Goal: Complete application form: Complete application form

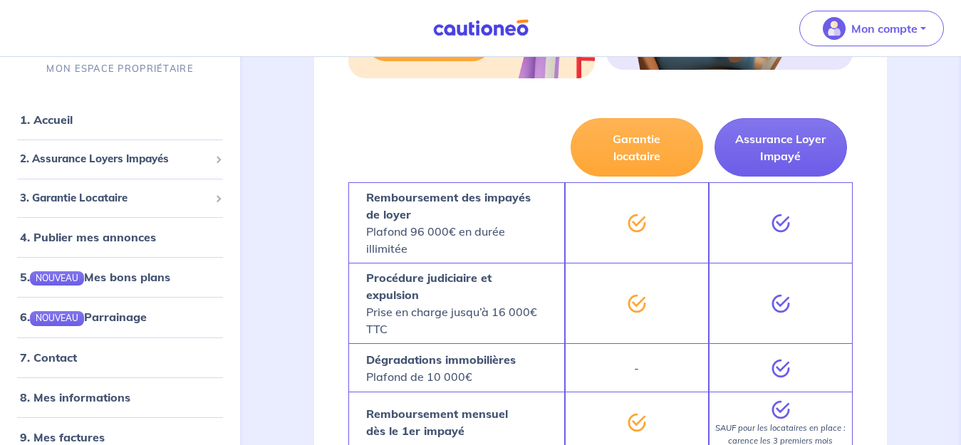
scroll to position [1119, 0]
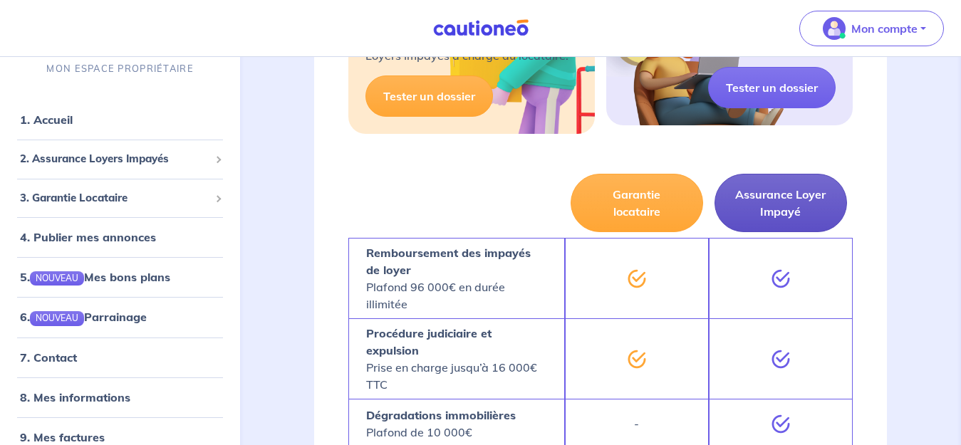
click at [803, 187] on button "Assurance Loyer Impayé" at bounding box center [781, 203] width 133 height 58
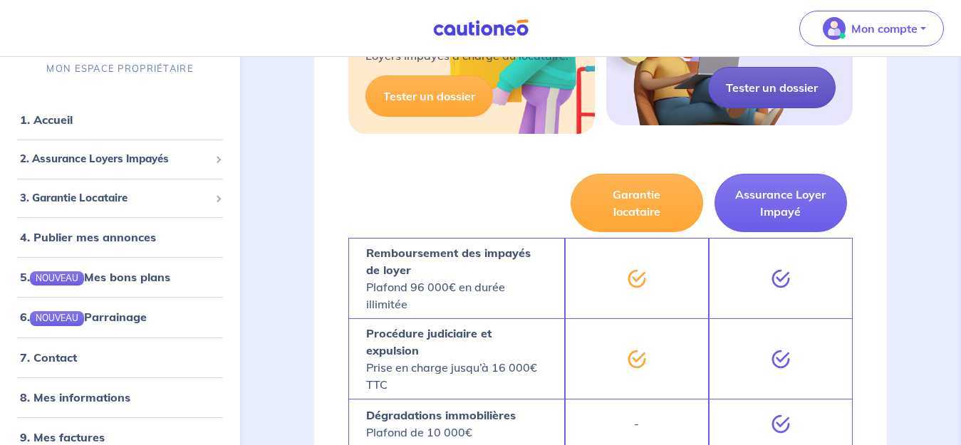
click at [740, 67] on link "Tester un dossier" at bounding box center [772, 87] width 128 height 41
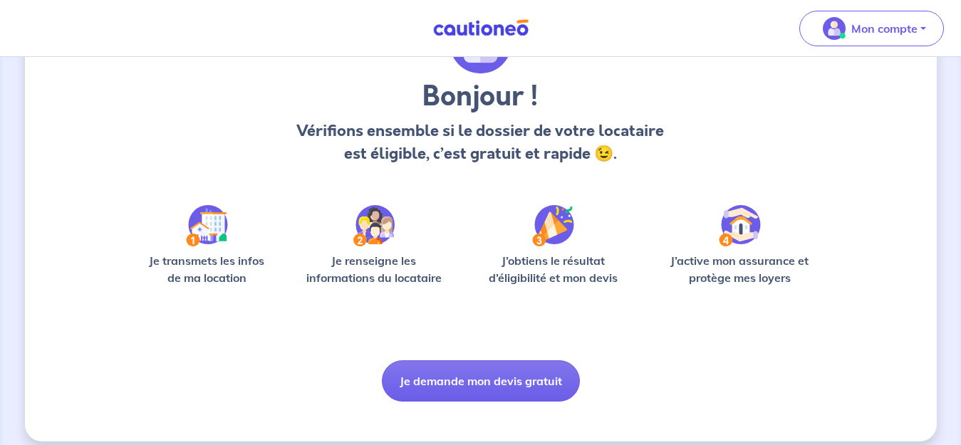
scroll to position [110, 0]
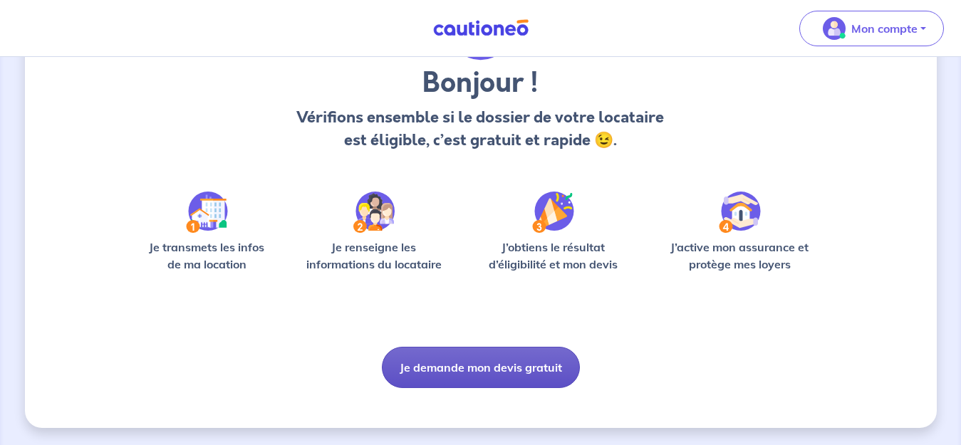
click at [477, 368] on button "Je demande mon devis gratuit" at bounding box center [481, 367] width 198 height 41
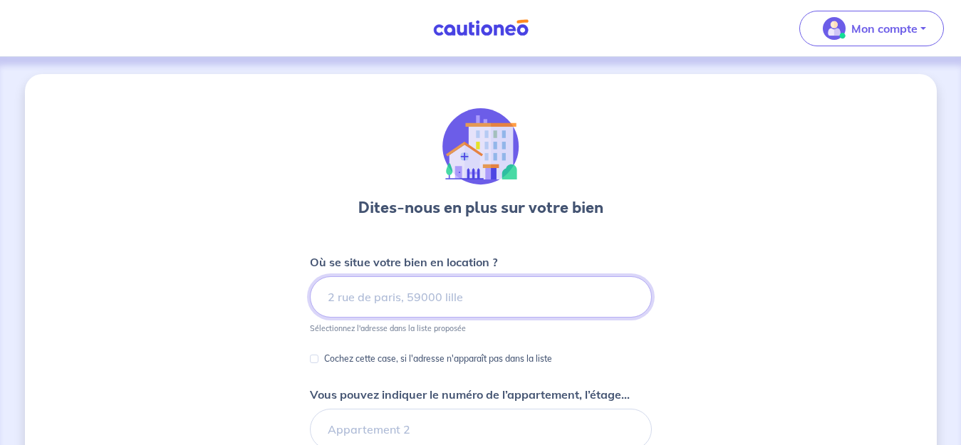
click at [385, 301] on input at bounding box center [481, 296] width 342 height 41
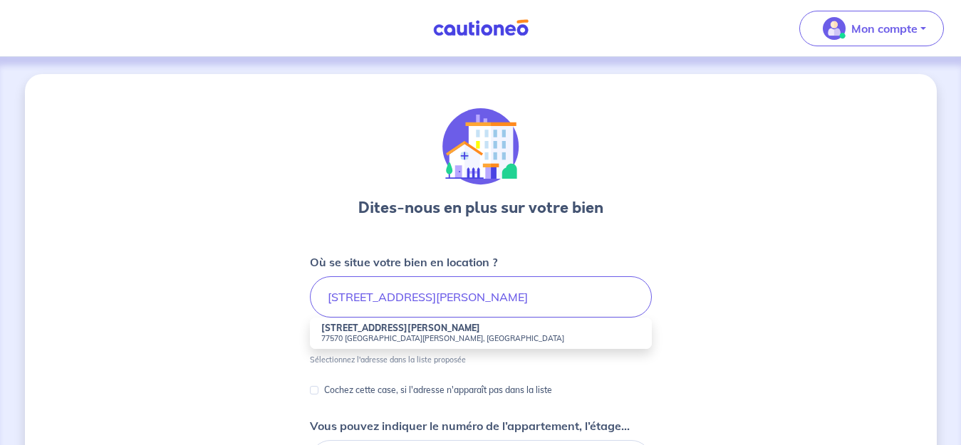
click at [360, 333] on strong "[STREET_ADDRESS][PERSON_NAME]" at bounding box center [400, 328] width 159 height 11
type input "[STREET_ADDRESS][PERSON_NAME][PERSON_NAME]"
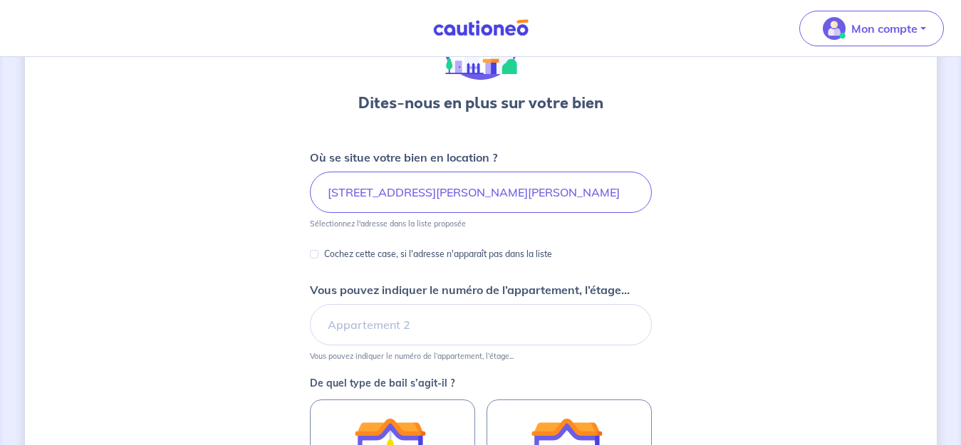
scroll to position [122, 0]
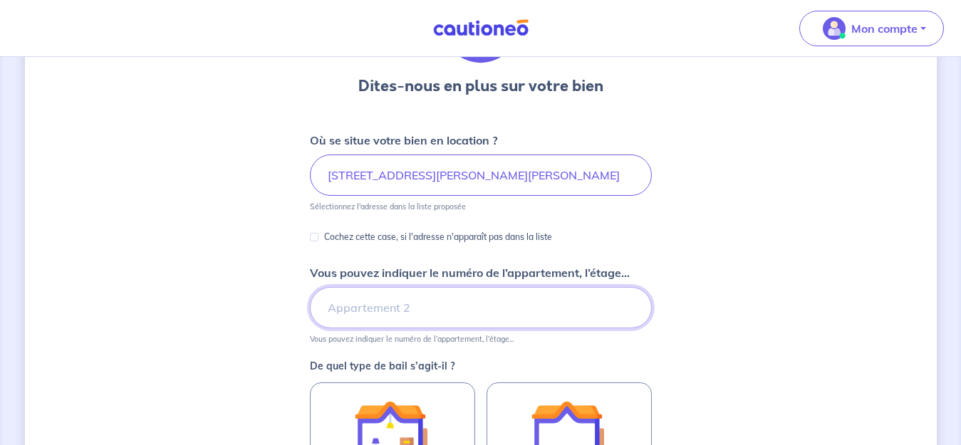
click at [400, 309] on input "Vous pouvez indiquer le numéro de l’appartement, l’étage..." at bounding box center [481, 307] width 342 height 41
click at [365, 305] on input "Vous pouvez indiquer le numéro de l’appartement, l’étage..." at bounding box center [481, 307] width 342 height 41
type input "6 Ter"
click at [701, 301] on div "Dites-nous en plus sur votre bien Où se situe votre bien en location ? [STREET_…" at bounding box center [481, 325] width 912 height 747
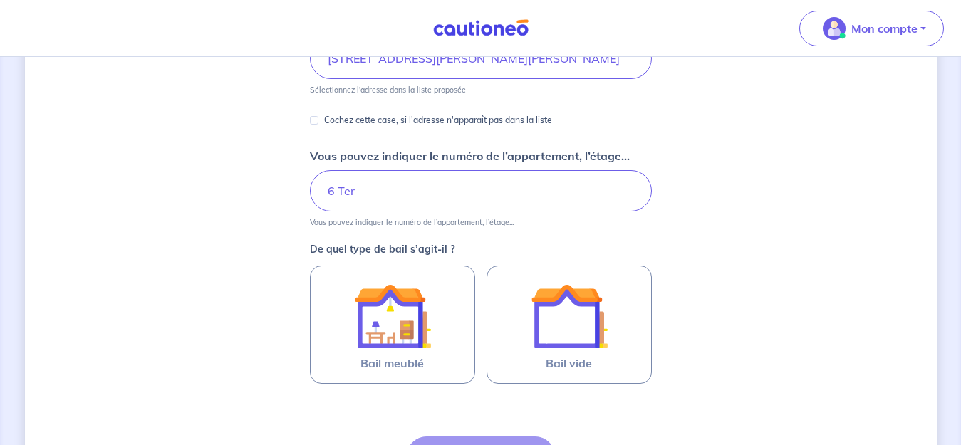
scroll to position [299, 0]
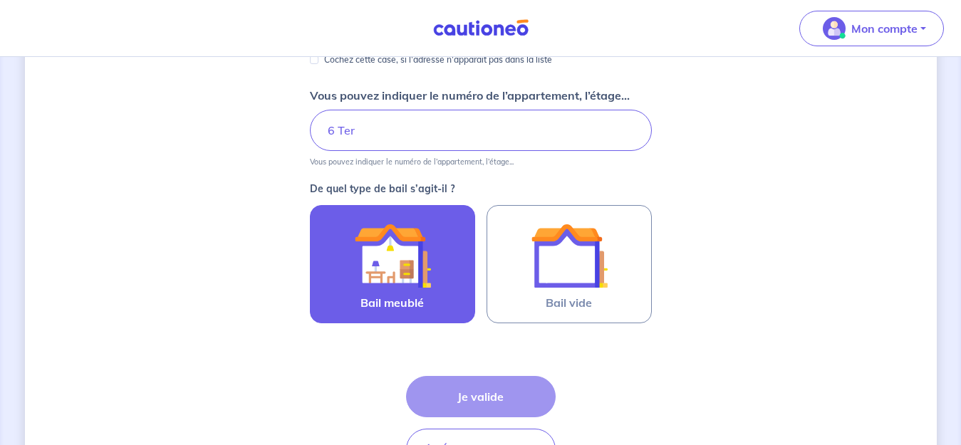
click at [388, 266] on img at bounding box center [392, 255] width 77 height 77
click at [0, 0] on input "Bail meublé" at bounding box center [0, 0] width 0 height 0
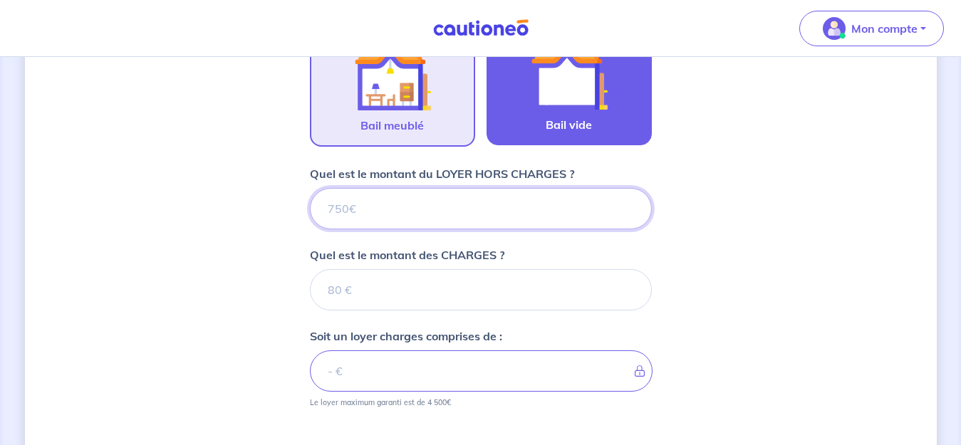
scroll to position [487, 0]
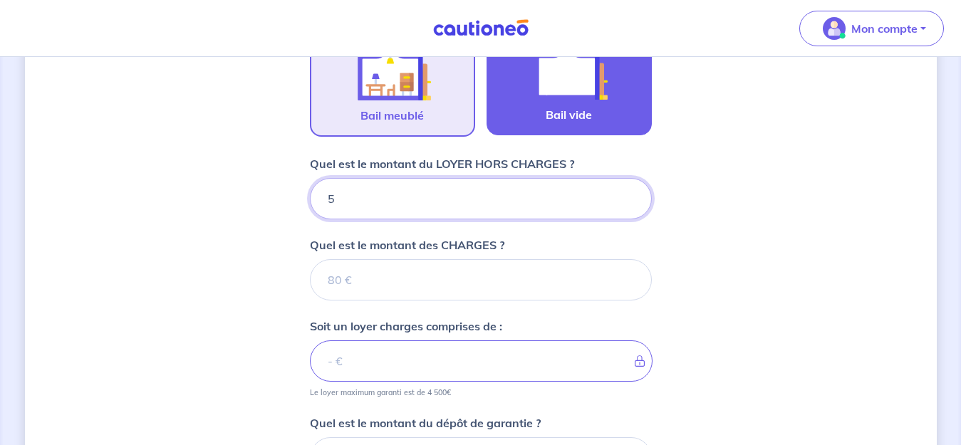
type input "59"
type input "590"
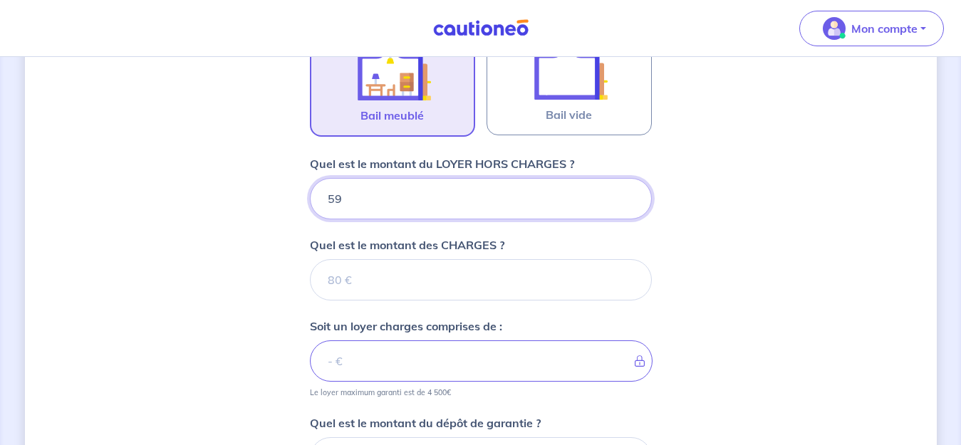
type input "5"
type input "570"
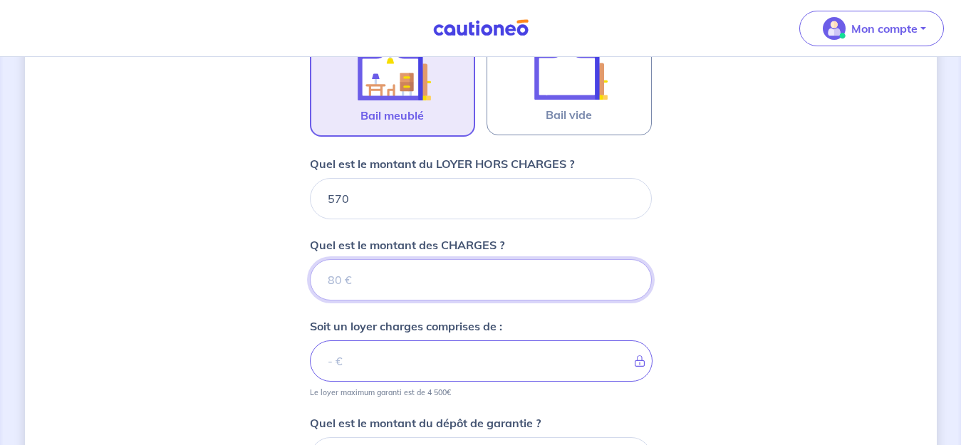
click at [416, 291] on input "Quel est le montant des CHARGES ?" at bounding box center [481, 279] width 342 height 41
type input "2"
type input "572"
type input "20"
type input "590"
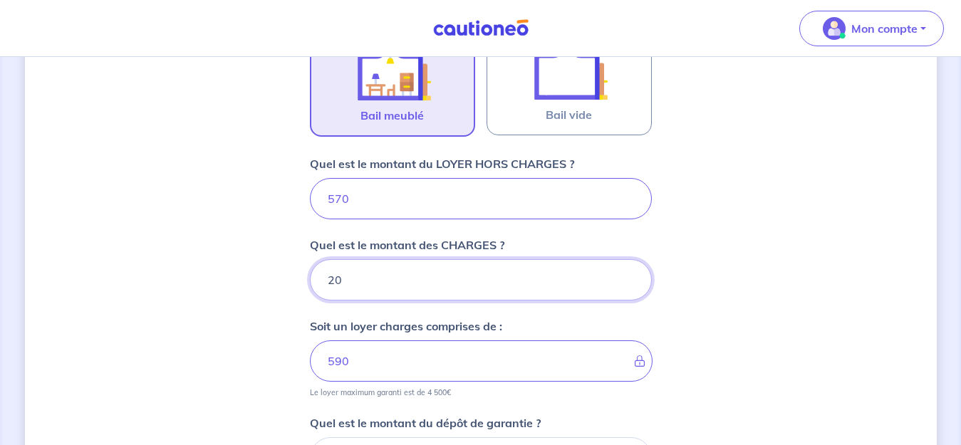
type input "20"
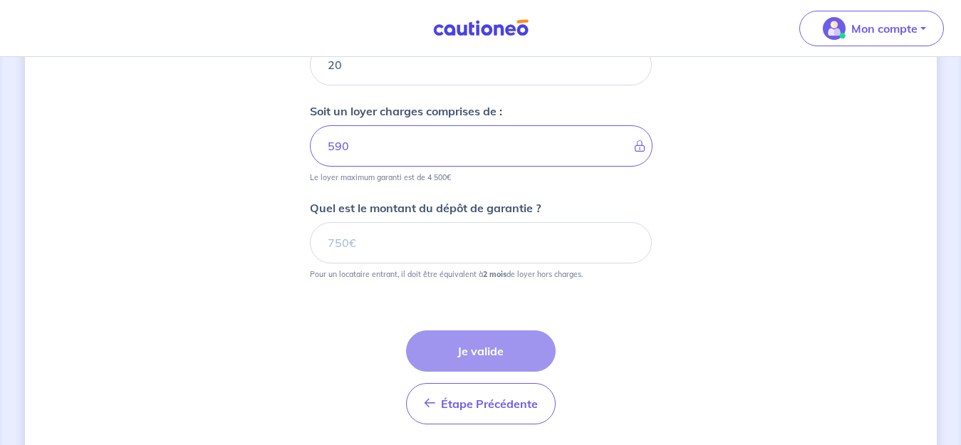
scroll to position [710, 0]
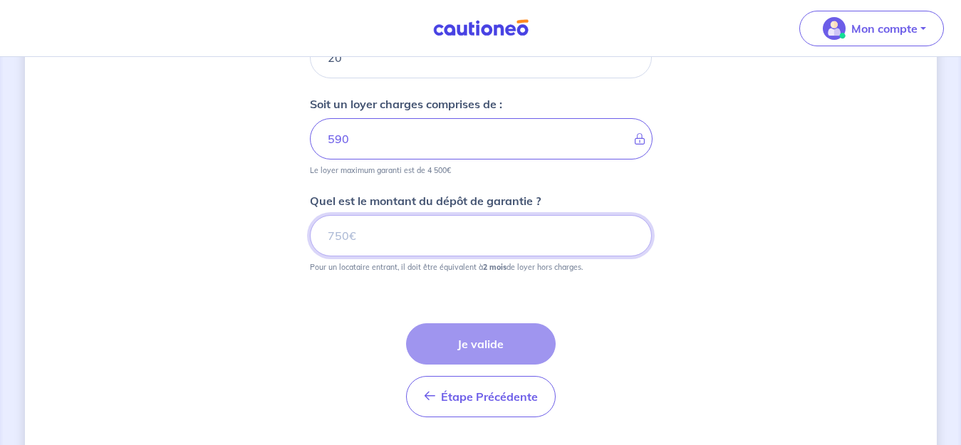
click at [369, 245] on input "Quel est le montant du dépôt de garantie ?" at bounding box center [481, 235] width 342 height 41
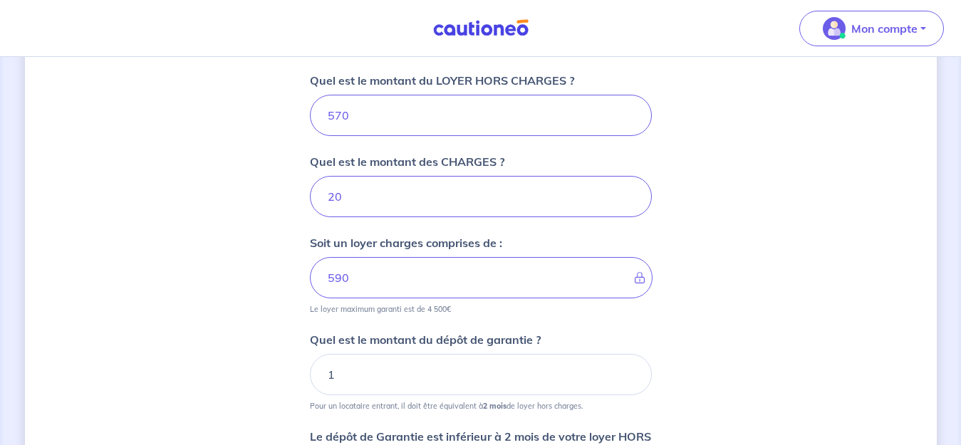
scroll to position [587, 0]
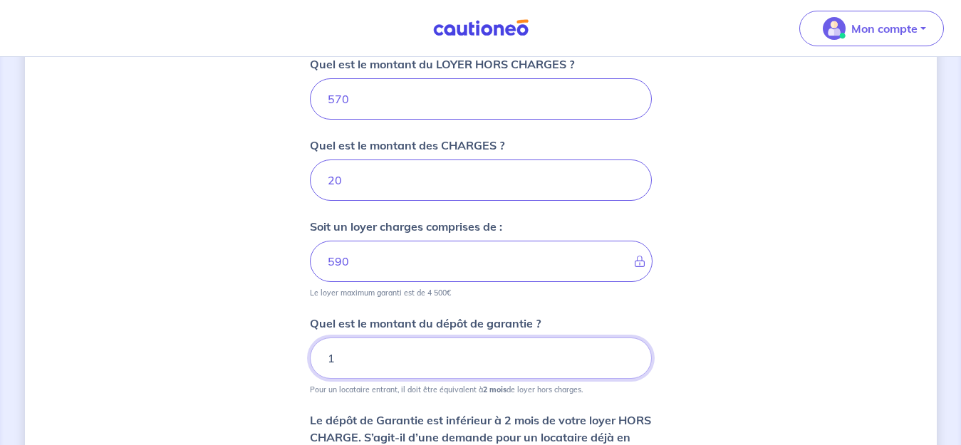
click at [349, 358] on input "1" at bounding box center [481, 358] width 342 height 41
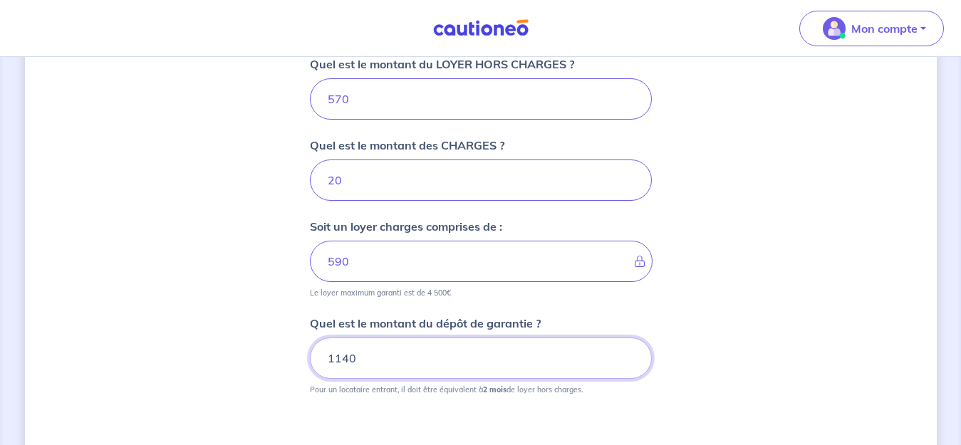
type input "1140"
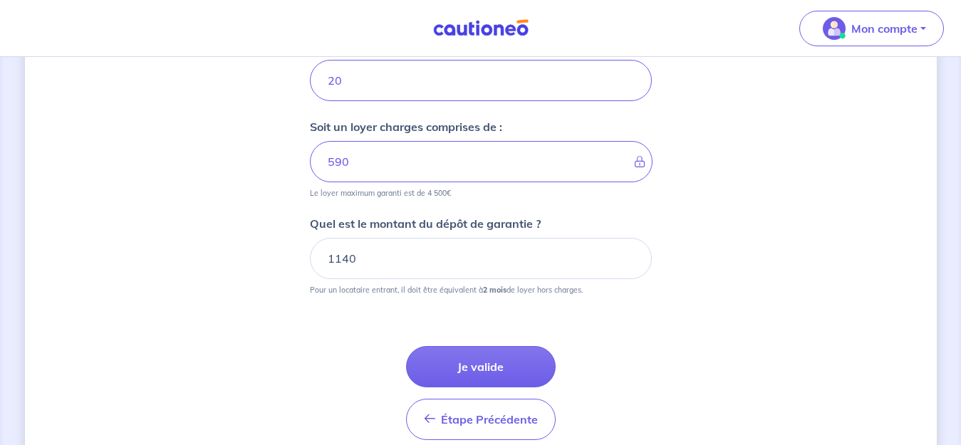
scroll to position [698, 0]
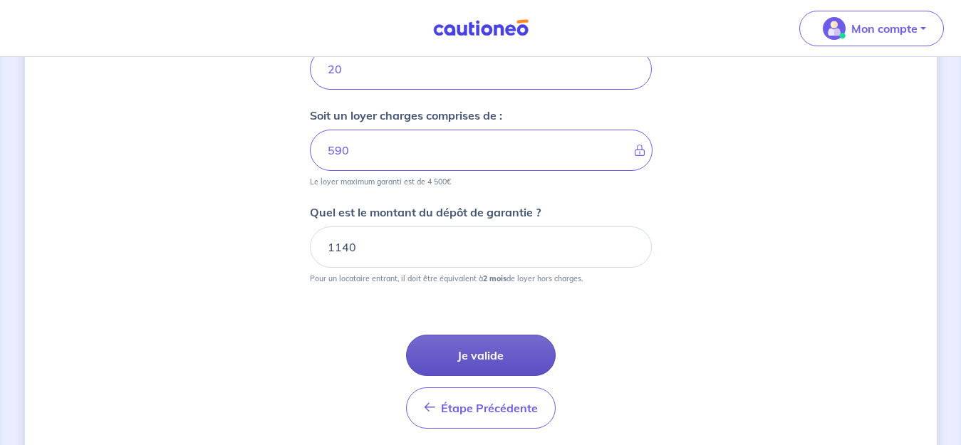
click at [470, 350] on button "Je valide" at bounding box center [481, 355] width 150 height 41
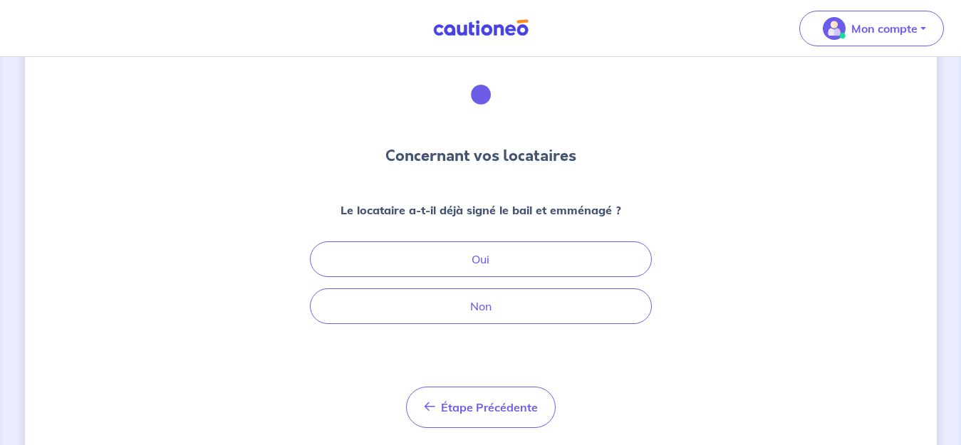
scroll to position [56, 0]
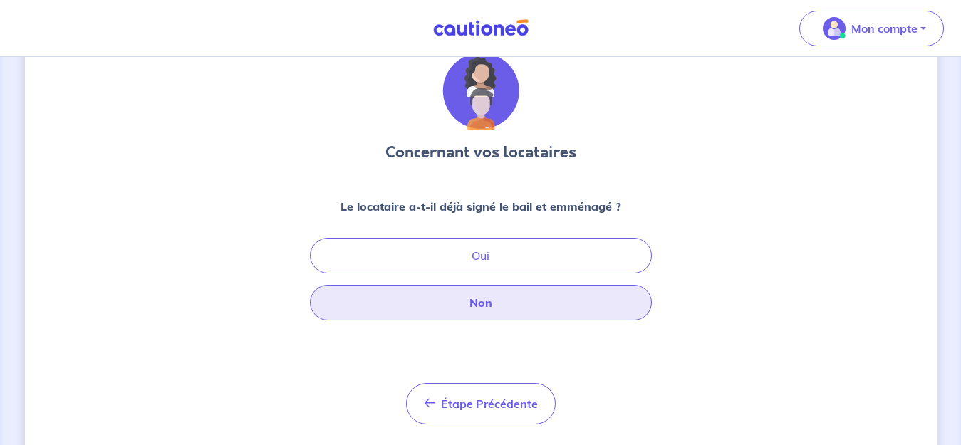
click at [432, 299] on button "Non" at bounding box center [481, 303] width 342 height 36
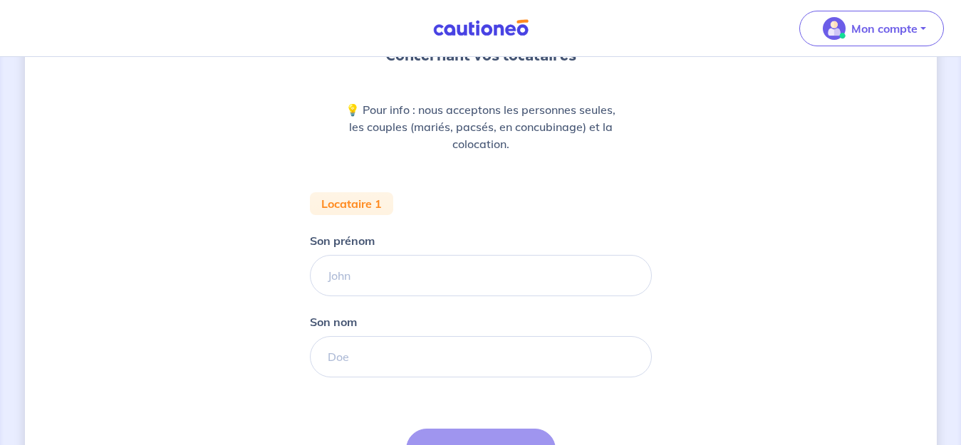
scroll to position [166, 0]
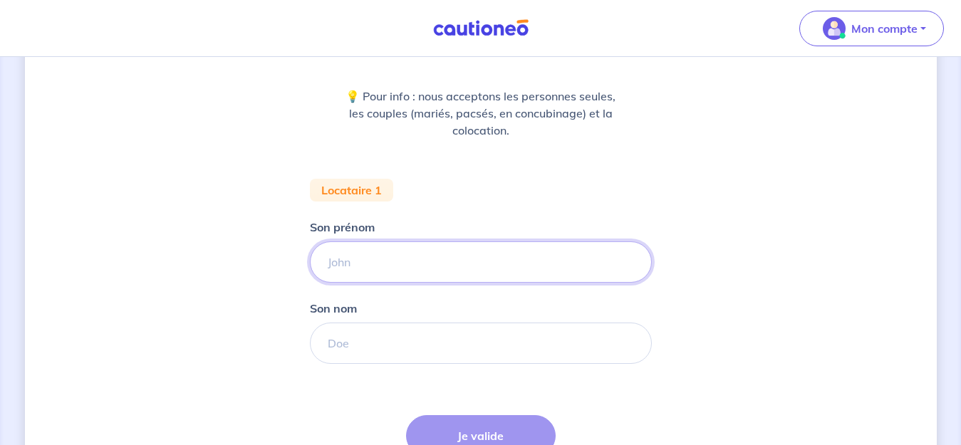
click at [351, 267] on input "Son prénom" at bounding box center [481, 262] width 342 height 41
click at [406, 259] on input "Vincen" at bounding box center [481, 262] width 342 height 41
type input "[PERSON_NAME]"
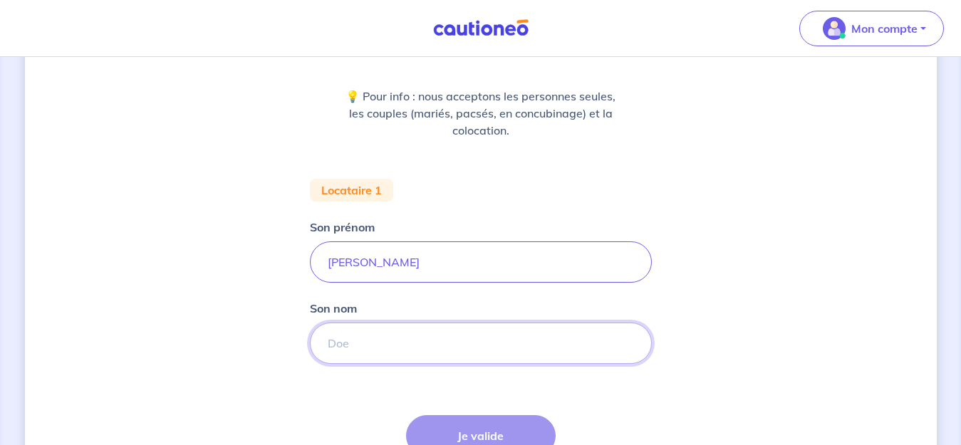
click at [351, 340] on input "Son nom" at bounding box center [481, 343] width 342 height 41
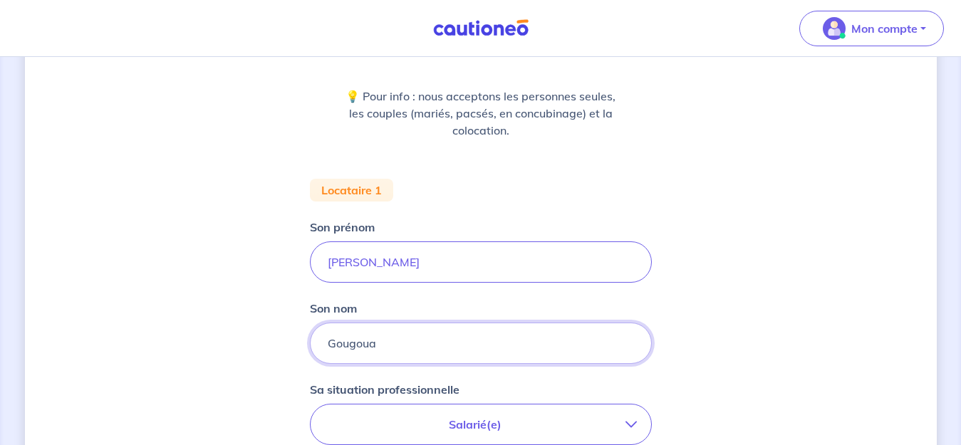
type input "Gougoua"
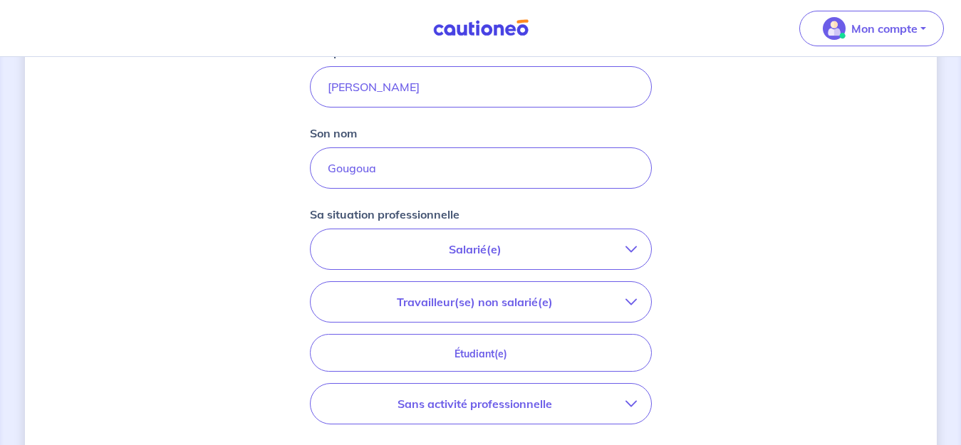
scroll to position [343, 0]
click at [472, 237] on button "Salarié(e)" at bounding box center [481, 247] width 341 height 40
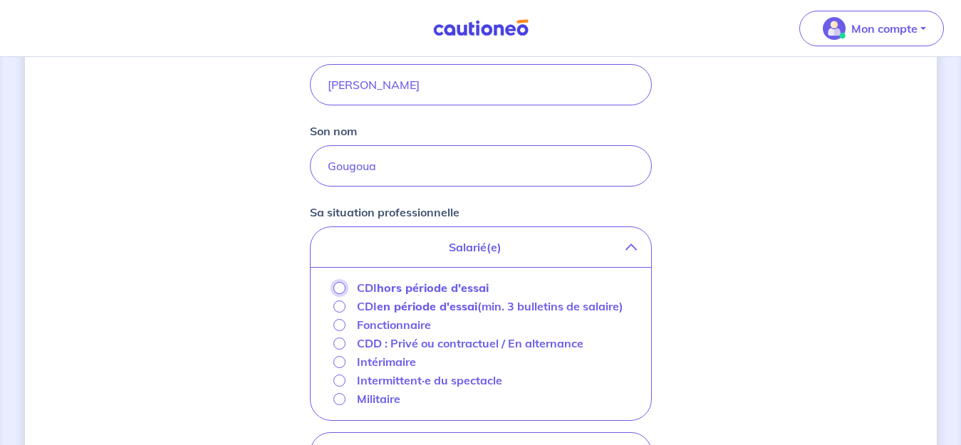
click at [338, 289] on input "CDI hors période d'essai" at bounding box center [339, 288] width 12 height 12
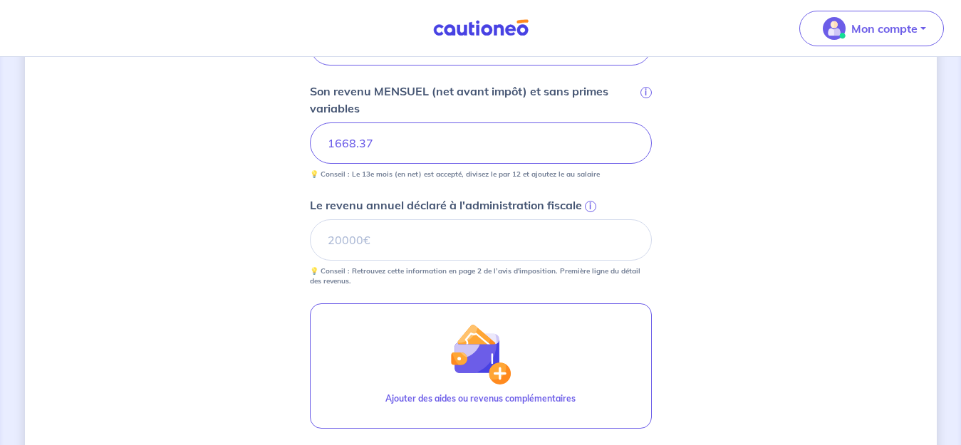
scroll to position [554, 0]
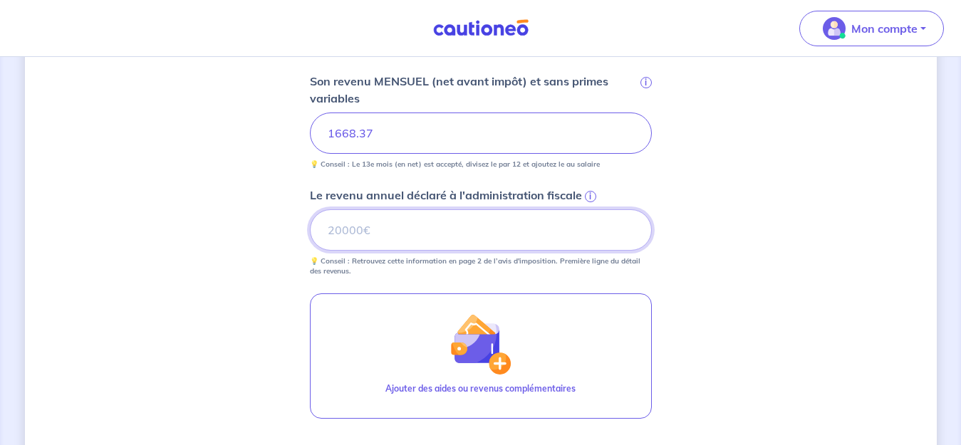
click at [346, 231] on input "Le revenu annuel déclaré à l'administration fiscale i" at bounding box center [481, 229] width 342 height 41
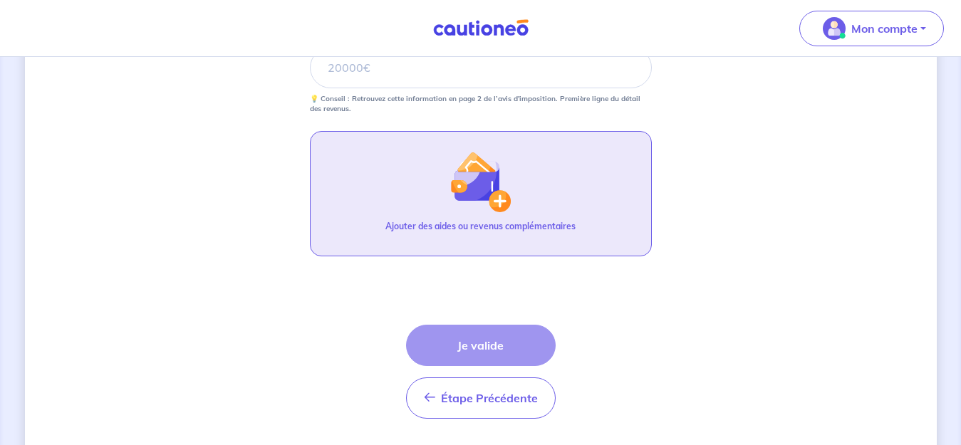
scroll to position [759, 0]
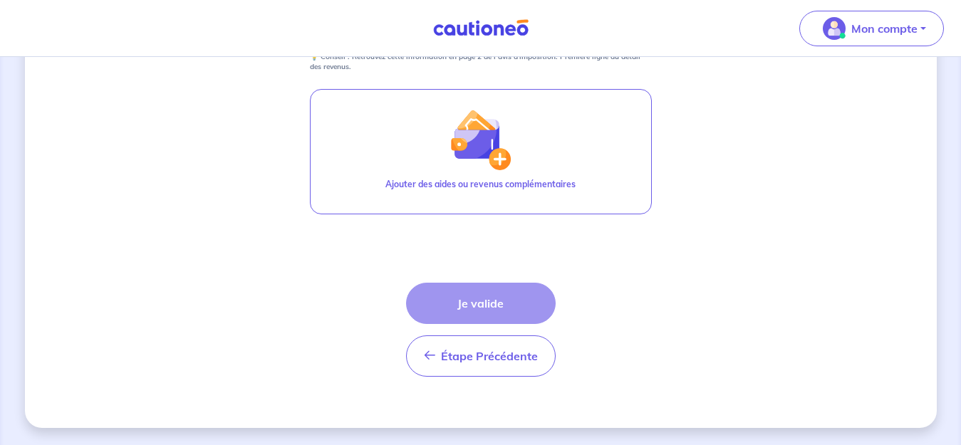
click at [460, 313] on div "Étape Précédente Précédent Je valide Je valide" at bounding box center [481, 330] width 150 height 94
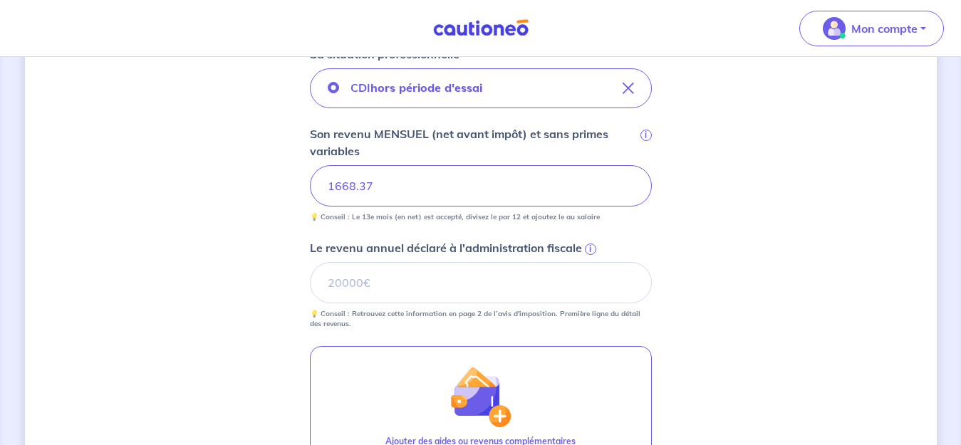
scroll to position [504, 0]
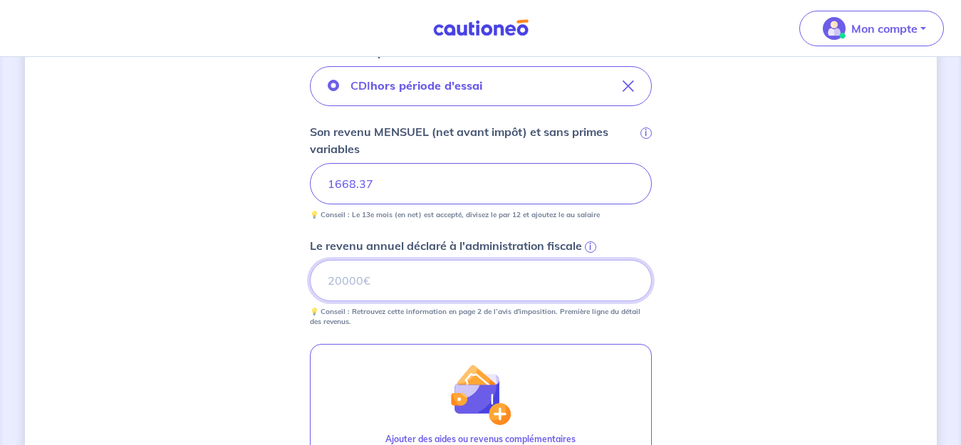
click at [380, 292] on input "Le revenu annuel déclaré à l'administration fiscale i" at bounding box center [481, 280] width 342 height 41
type input "1"
type input "18000"
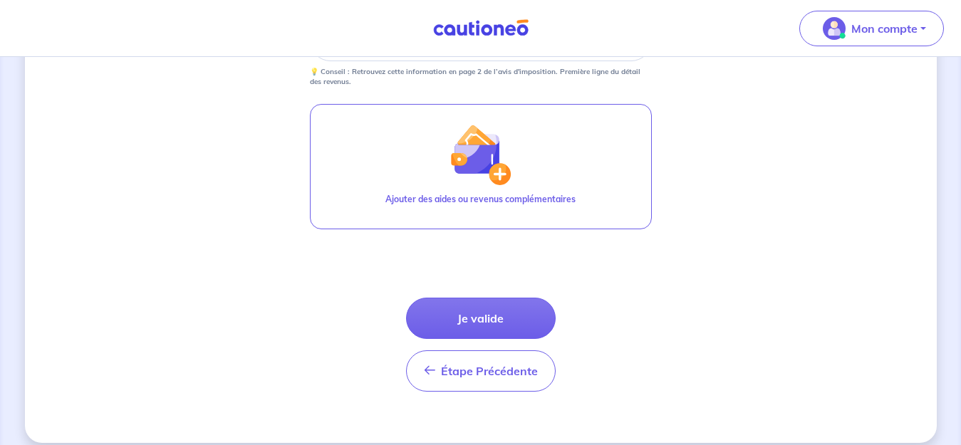
scroll to position [759, 0]
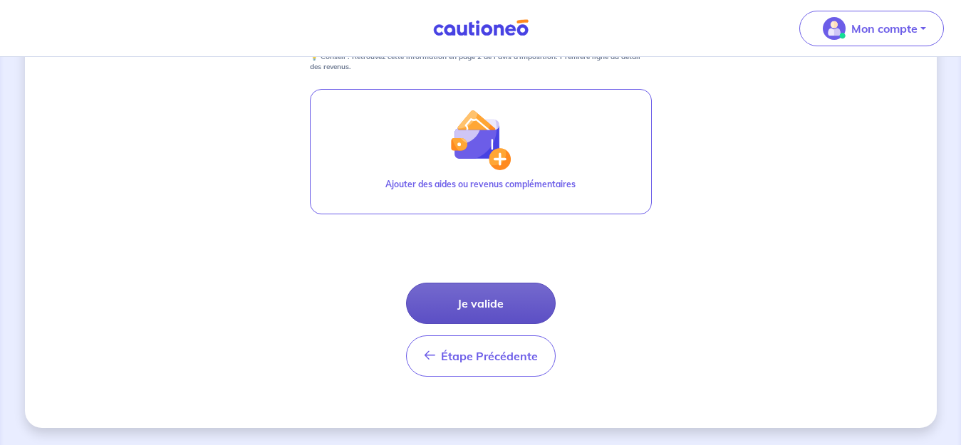
click at [485, 299] on button "Je valide" at bounding box center [481, 303] width 150 height 41
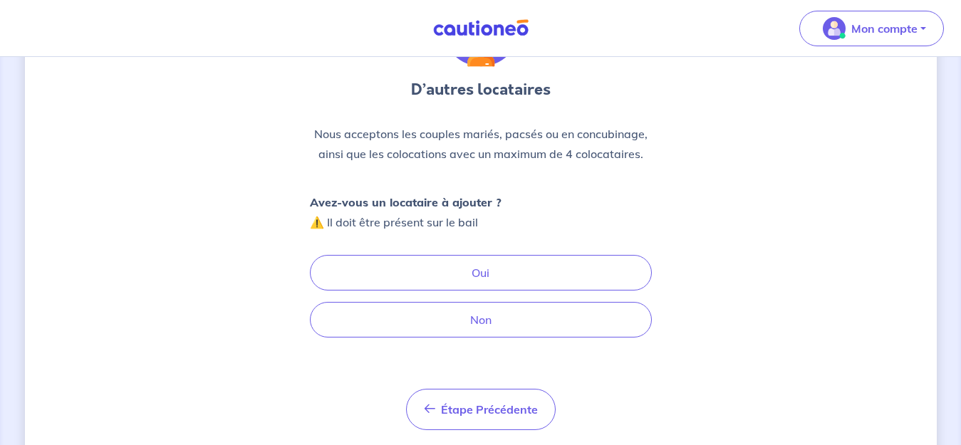
scroll to position [122, 0]
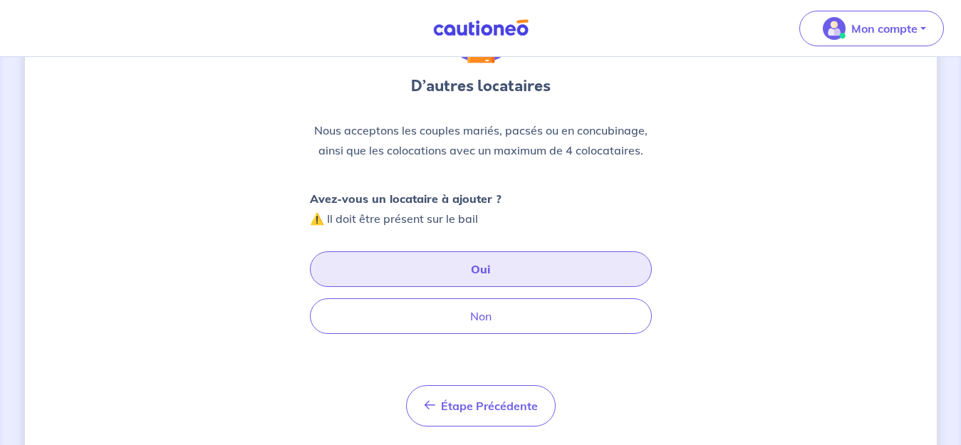
click at [459, 269] on button "Oui" at bounding box center [481, 269] width 342 height 36
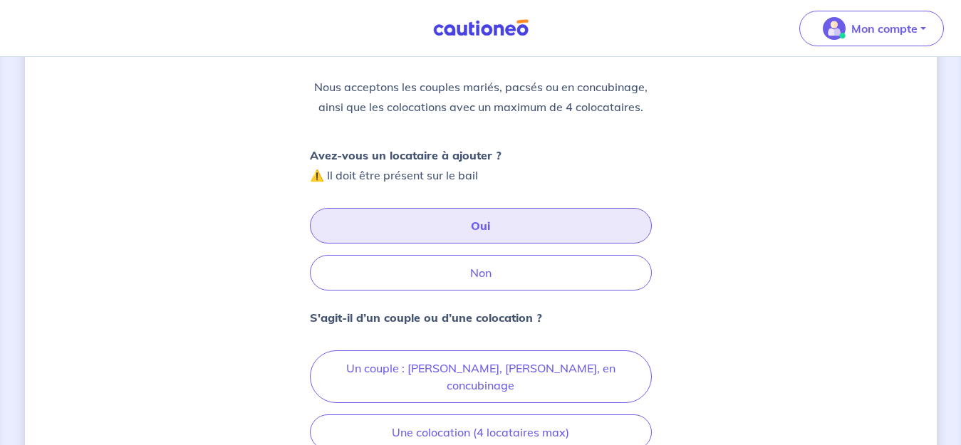
scroll to position [244, 0]
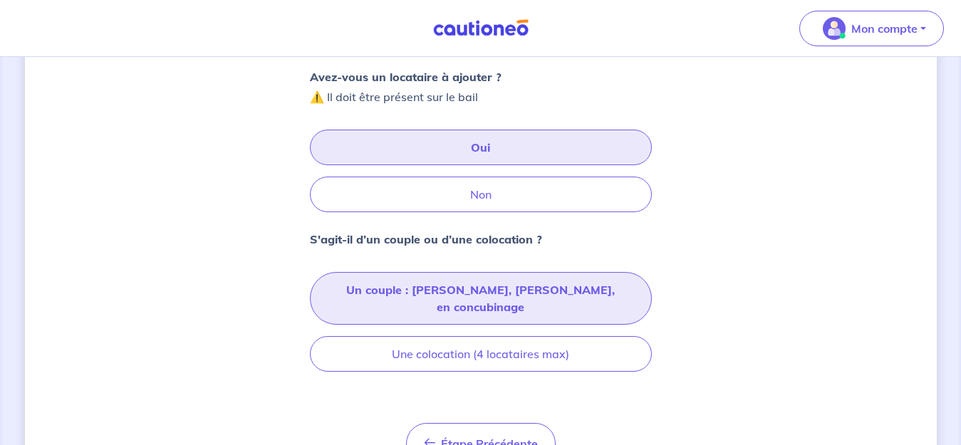
click at [404, 284] on button "Un couple : [PERSON_NAME], [PERSON_NAME], en concubinage" at bounding box center [481, 298] width 342 height 53
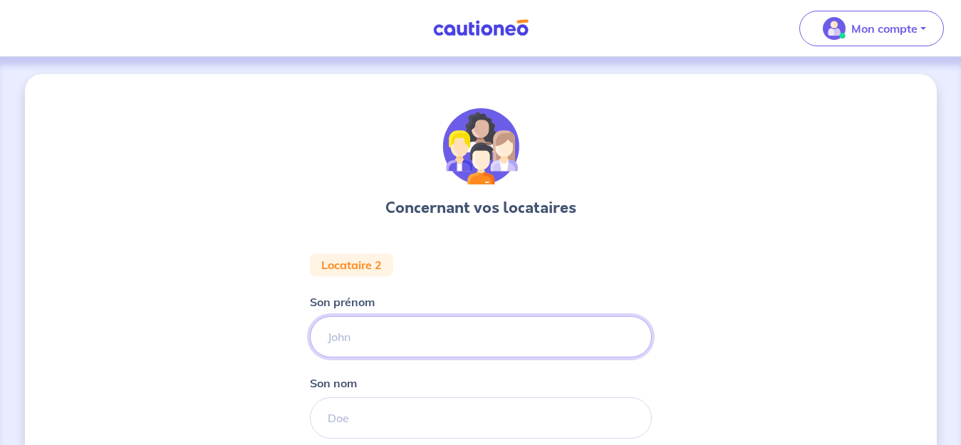
click at [364, 343] on input "Son prénom" at bounding box center [481, 336] width 342 height 41
type input "Akouba"
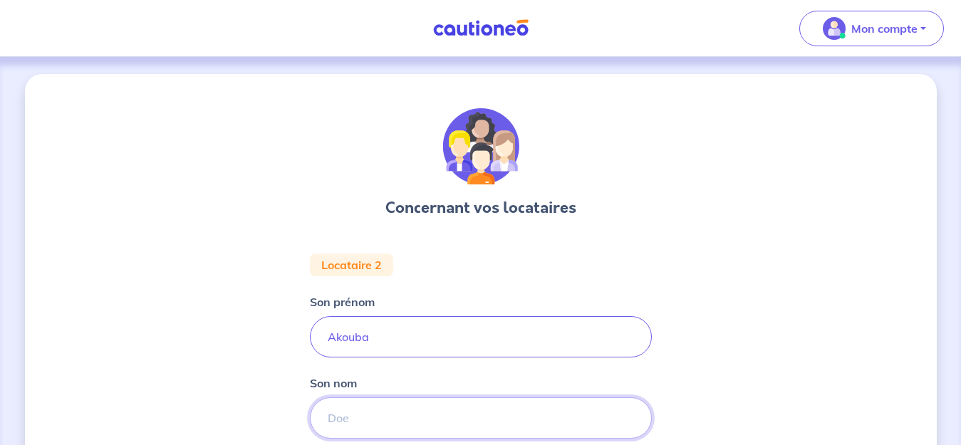
click at [355, 433] on input "Son nom" at bounding box center [481, 418] width 342 height 41
type input "Yahaud"
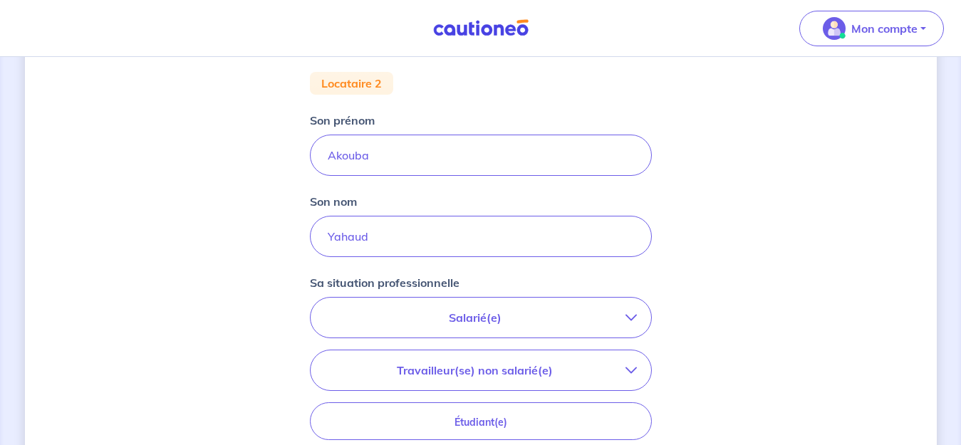
scroll to position [188, 0]
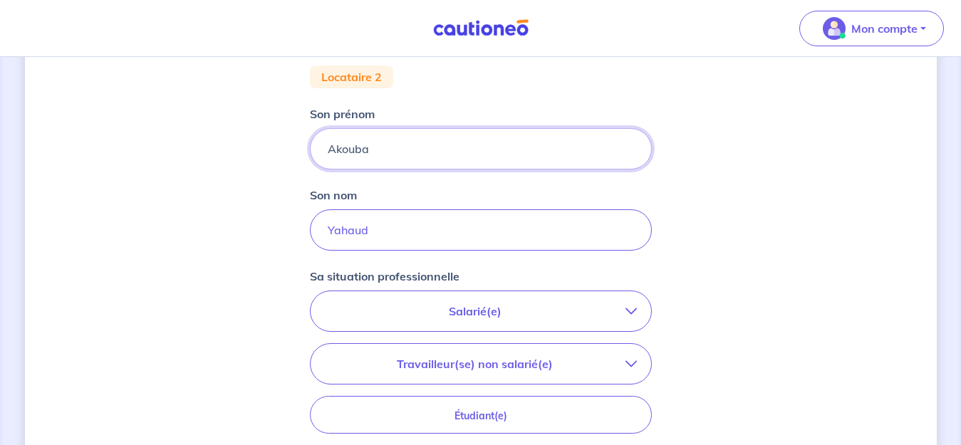
click at [390, 149] on input "Akouba" at bounding box center [481, 148] width 342 height 41
type input "Akouba"
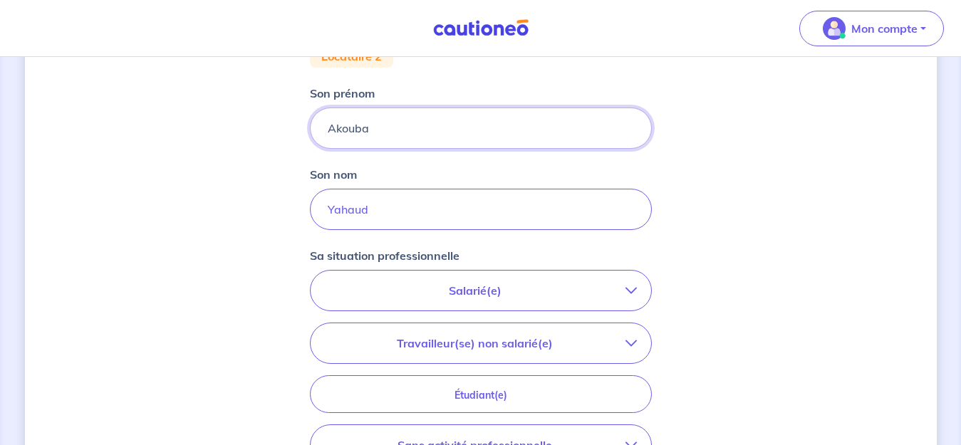
scroll to position [211, 0]
click at [413, 292] on p "Salarié(e)" at bounding box center [475, 288] width 301 height 17
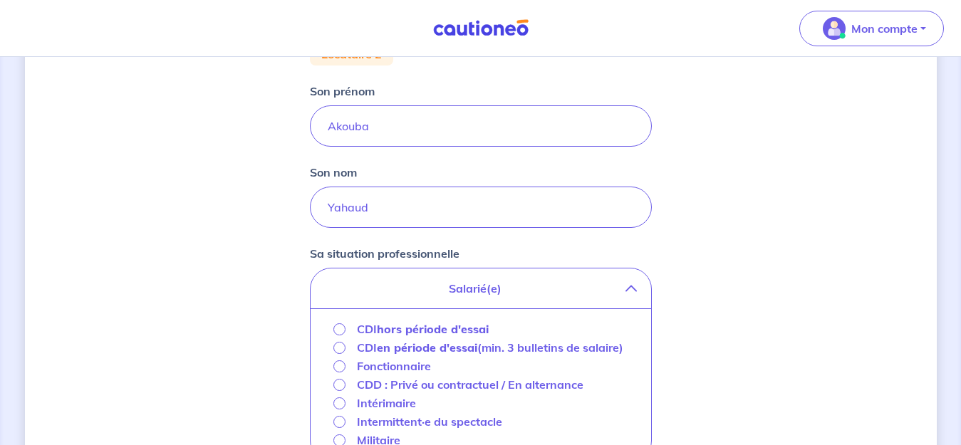
click at [427, 329] on strong "hors période d'essai" at bounding box center [433, 329] width 112 height 14
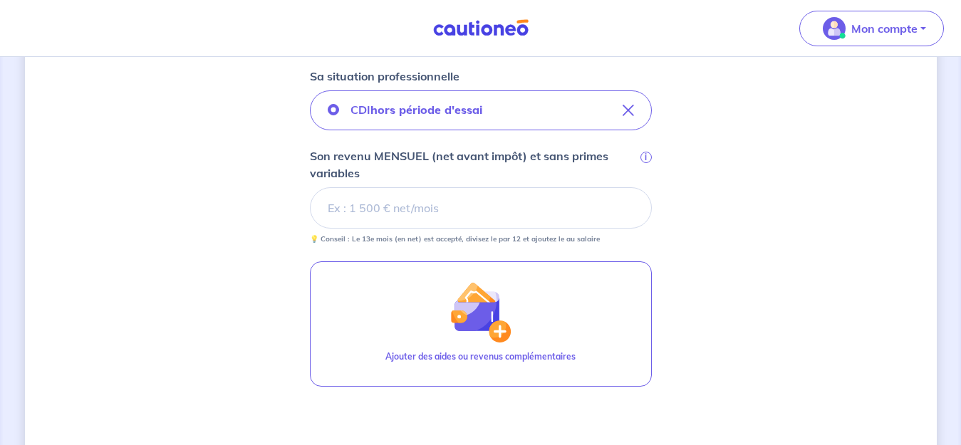
scroll to position [399, 0]
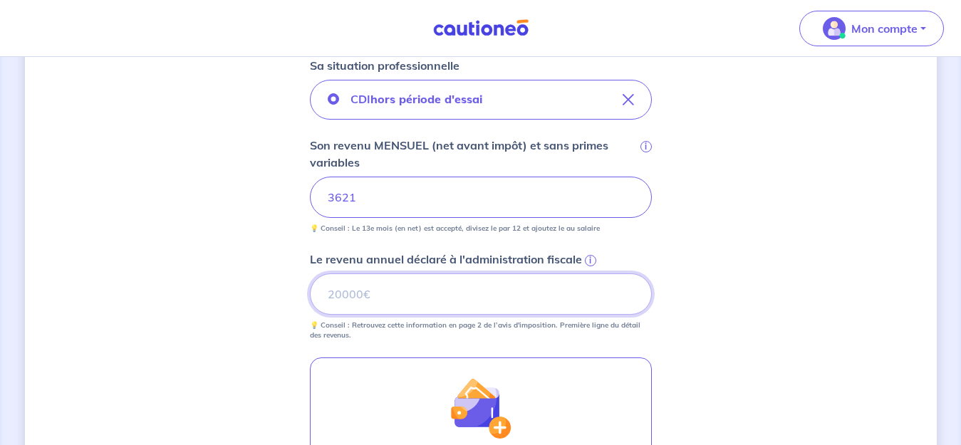
click at [476, 286] on input "Le revenu annuel déclaré à l'administration fiscale i" at bounding box center [481, 294] width 342 height 41
type input "91730"
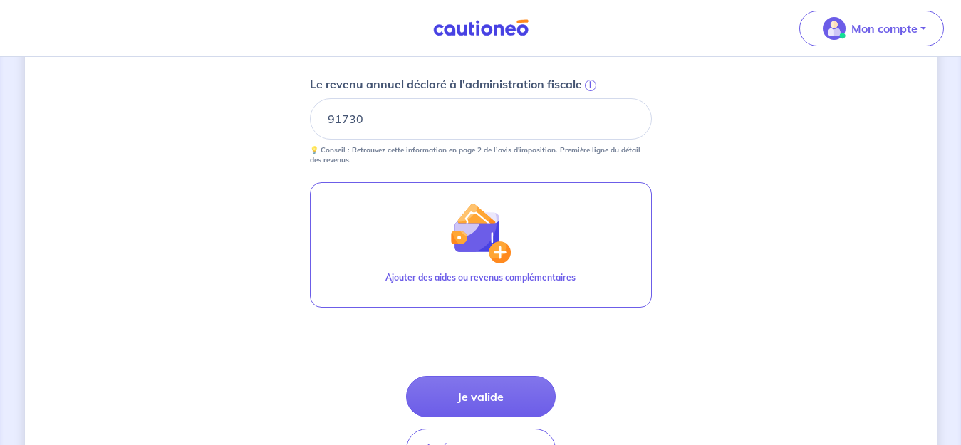
scroll to position [579, 0]
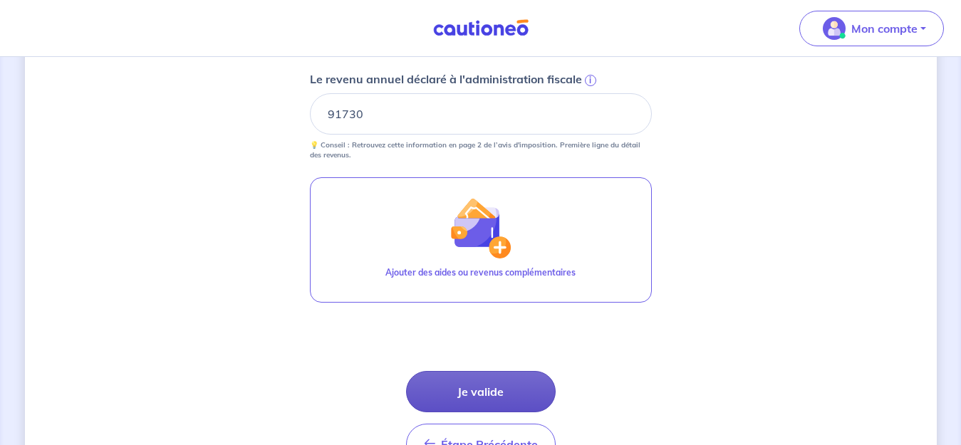
click at [450, 389] on button "Je valide" at bounding box center [481, 391] width 150 height 41
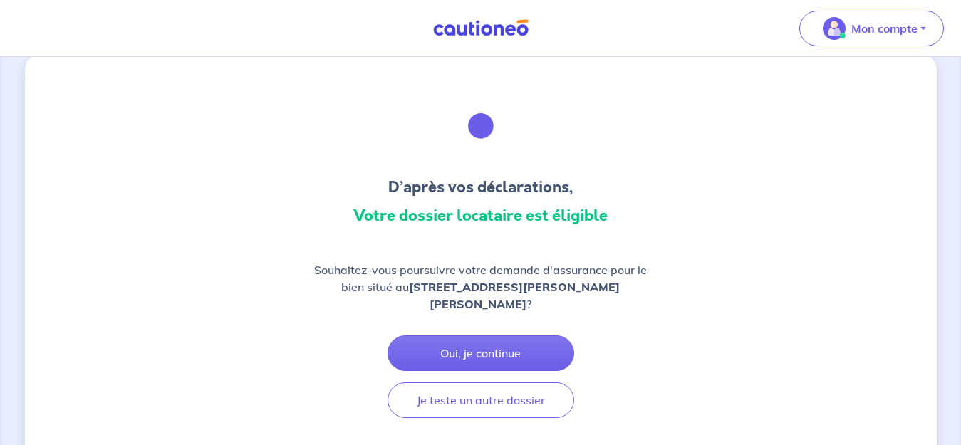
scroll to position [22, 0]
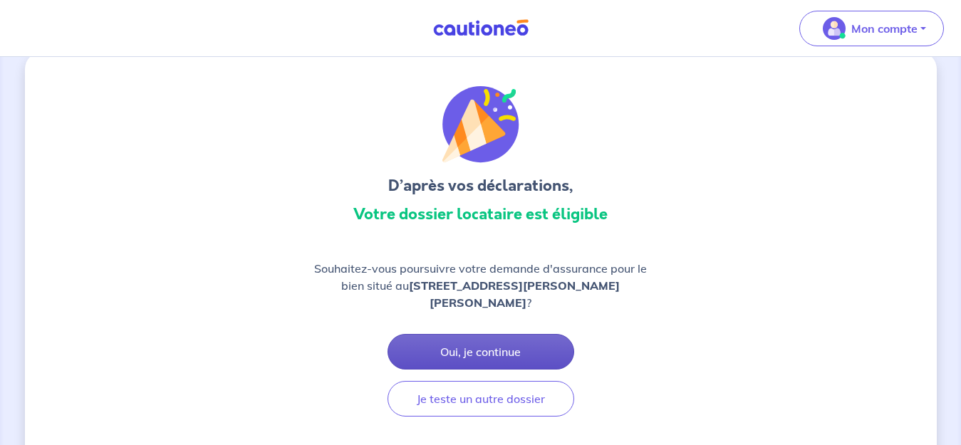
click at [458, 351] on button "Oui, je continue" at bounding box center [481, 352] width 187 height 36
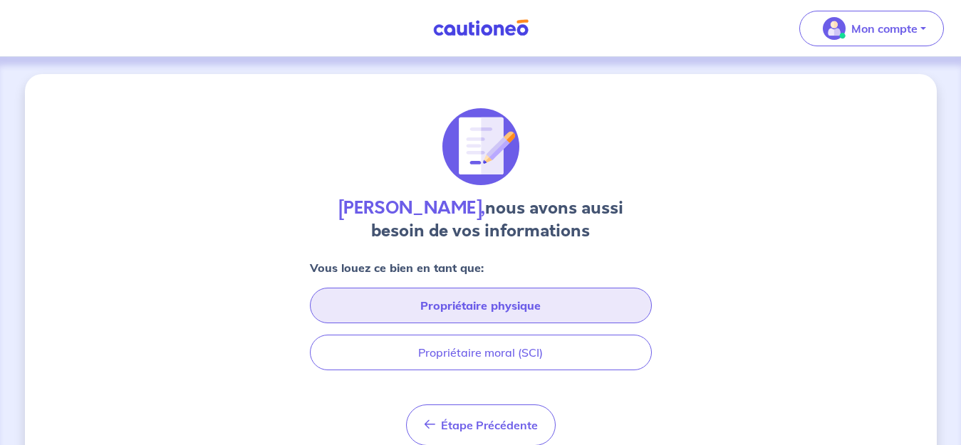
click at [370, 310] on button "Propriétaire physique" at bounding box center [481, 306] width 342 height 36
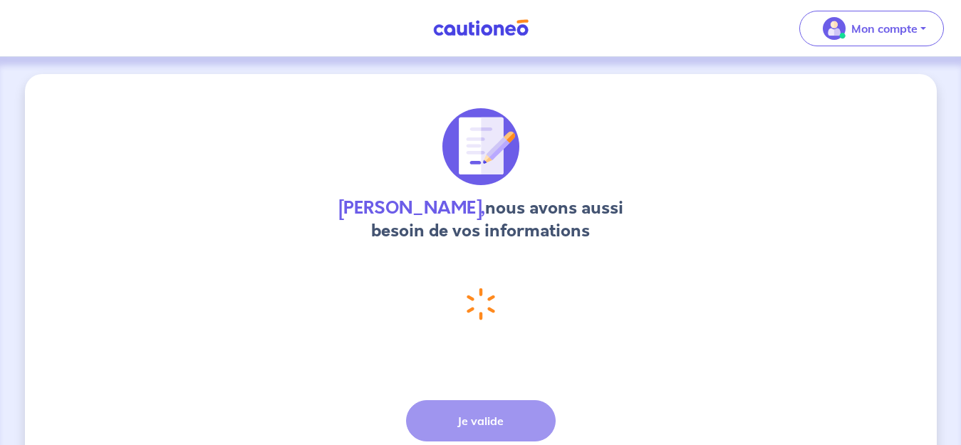
select select "FR"
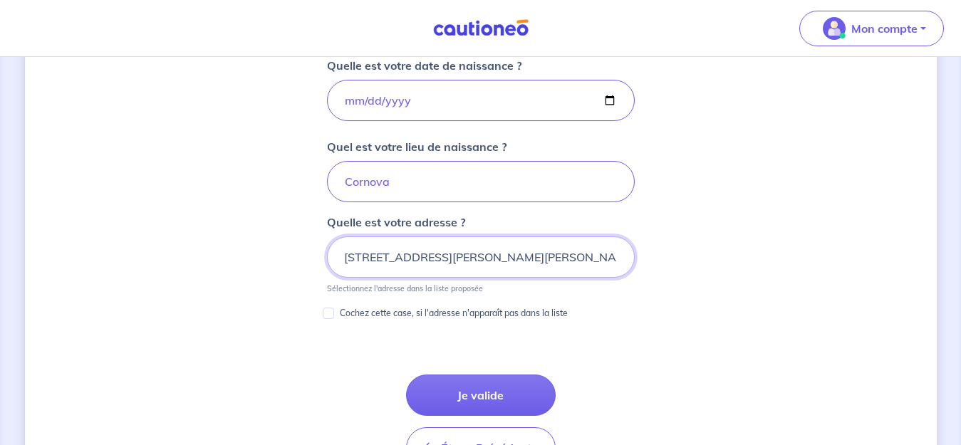
scroll to position [694, 0]
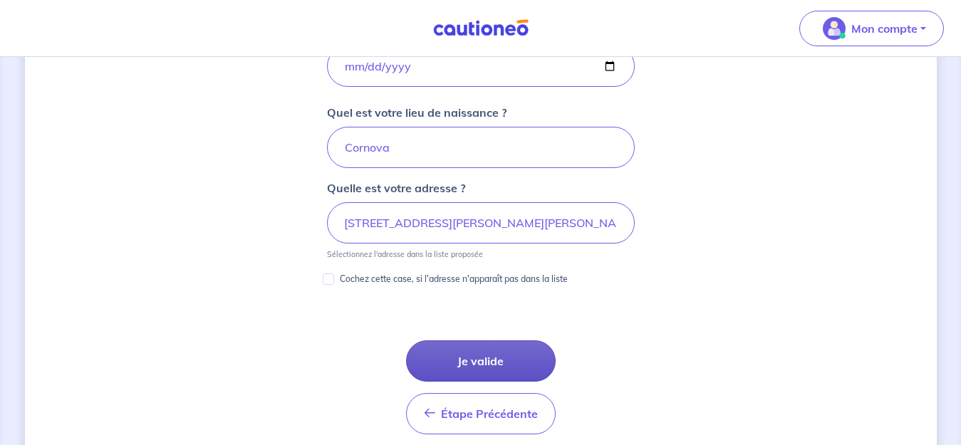
click at [467, 350] on button "Je valide" at bounding box center [481, 361] width 150 height 41
